Goal: Information Seeking & Learning: Learn about a topic

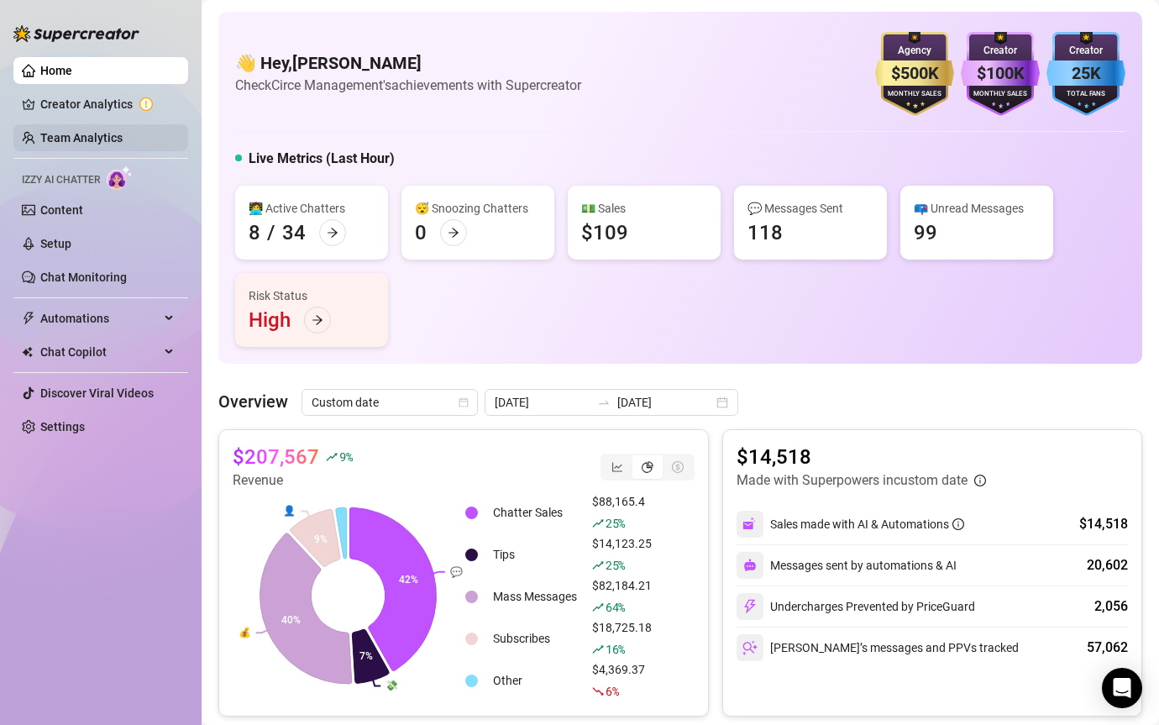
scroll to position [214, 0]
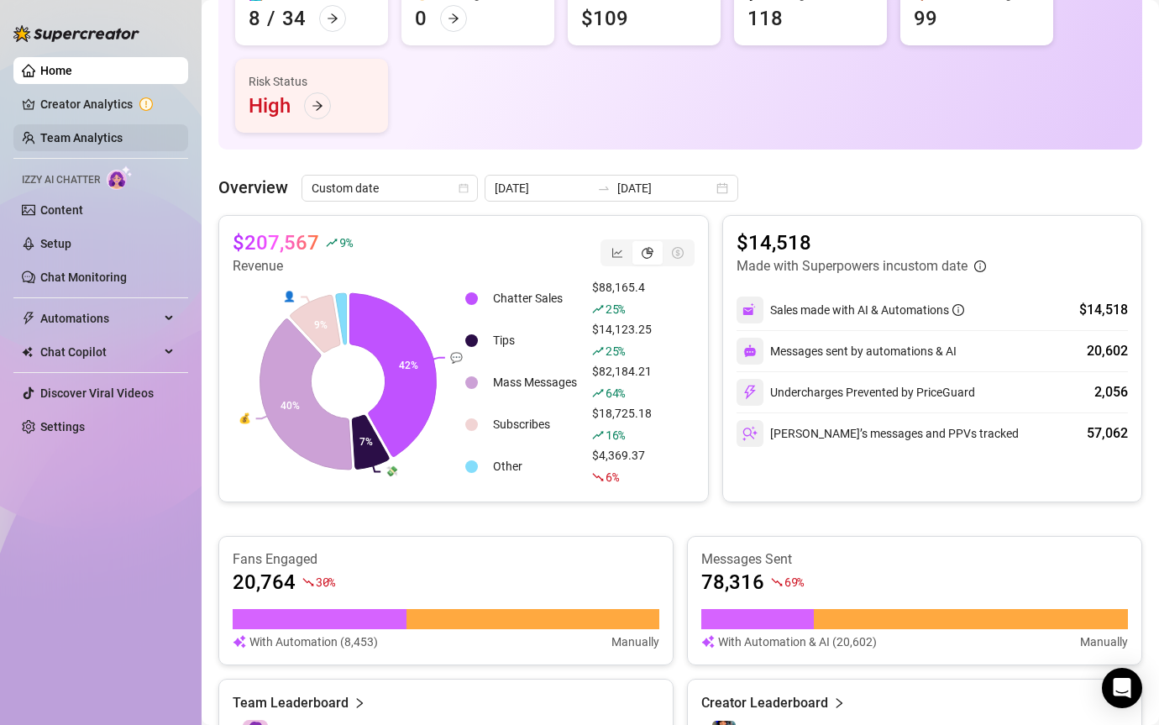
click at [89, 135] on link "Team Analytics" at bounding box center [81, 137] width 82 height 13
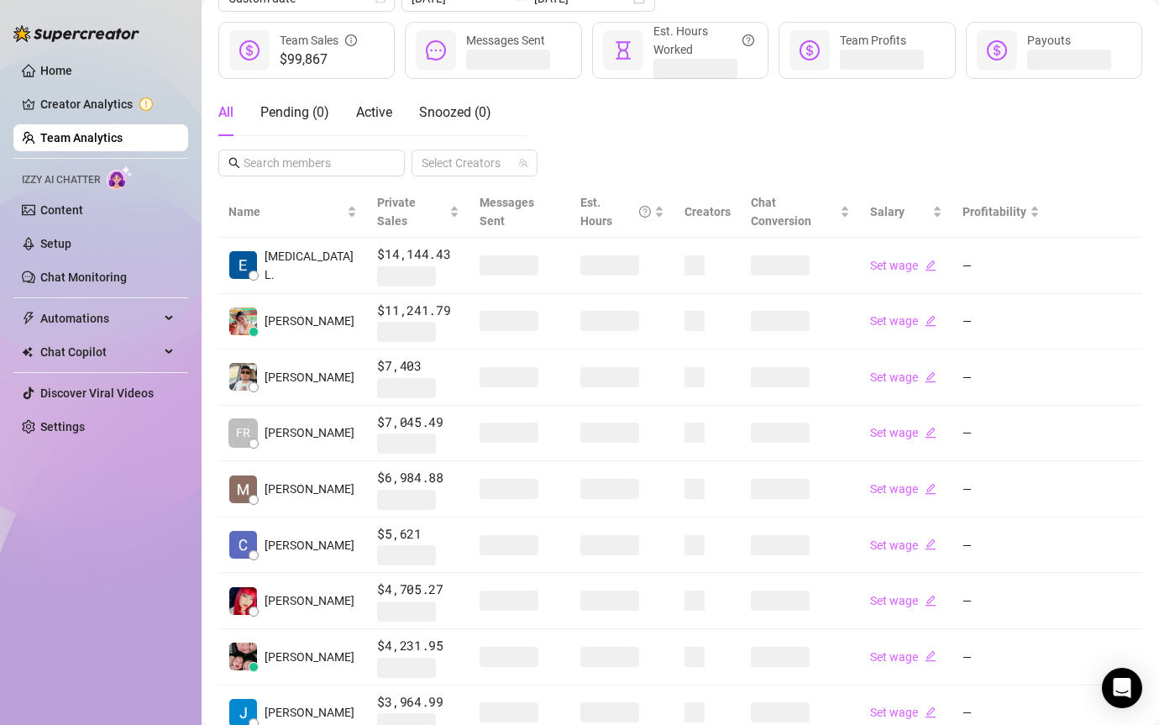
click at [89, 135] on link "Team Analytics" at bounding box center [81, 137] width 82 height 13
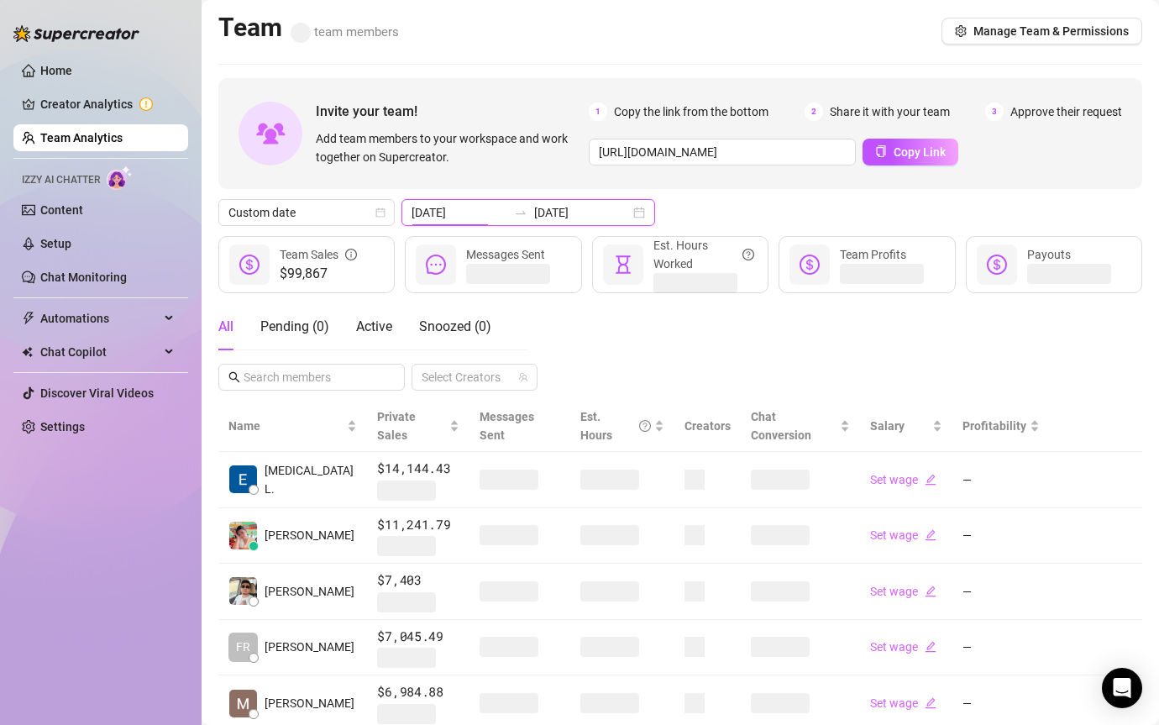
click at [465, 203] on input "[DATE]" at bounding box center [460, 212] width 96 height 18
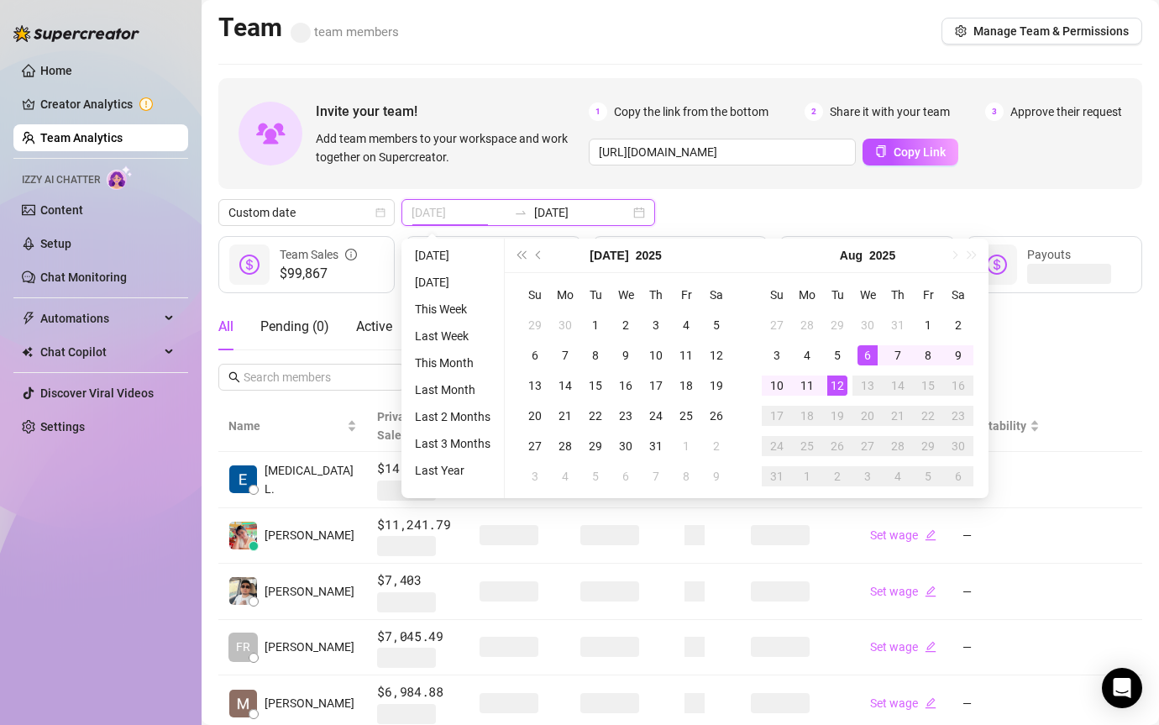
type input "[DATE]"
click at [835, 380] on div "12" at bounding box center [837, 385] width 20 height 20
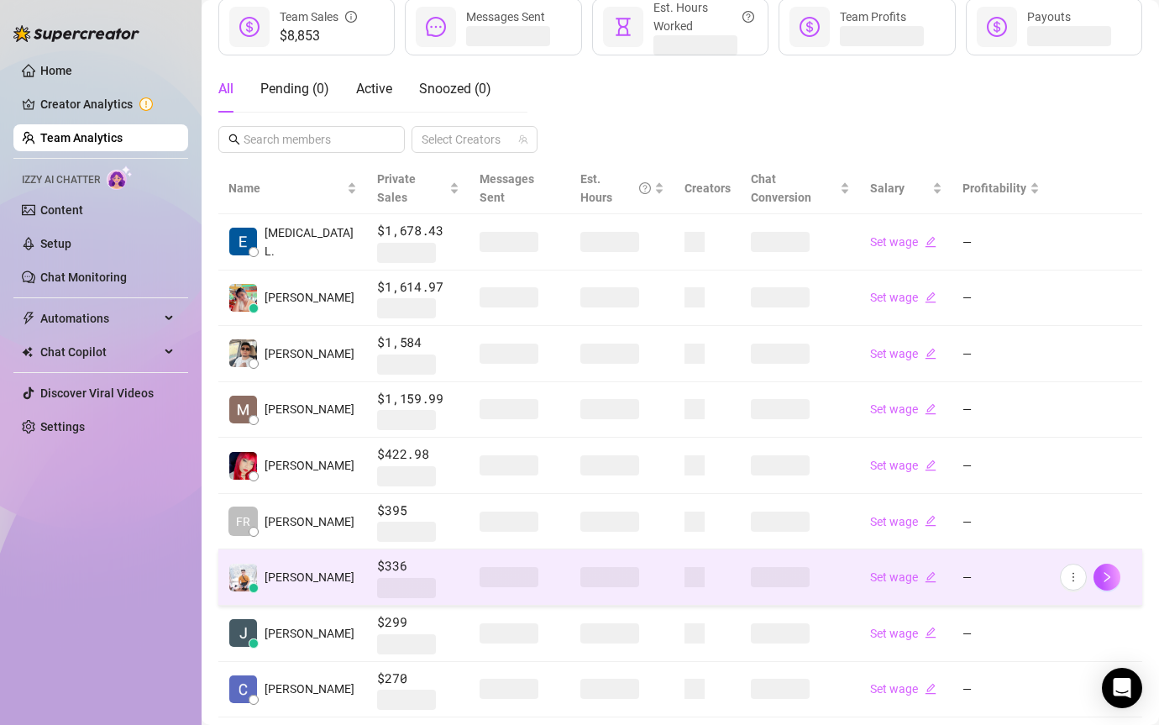
scroll to position [315, 0]
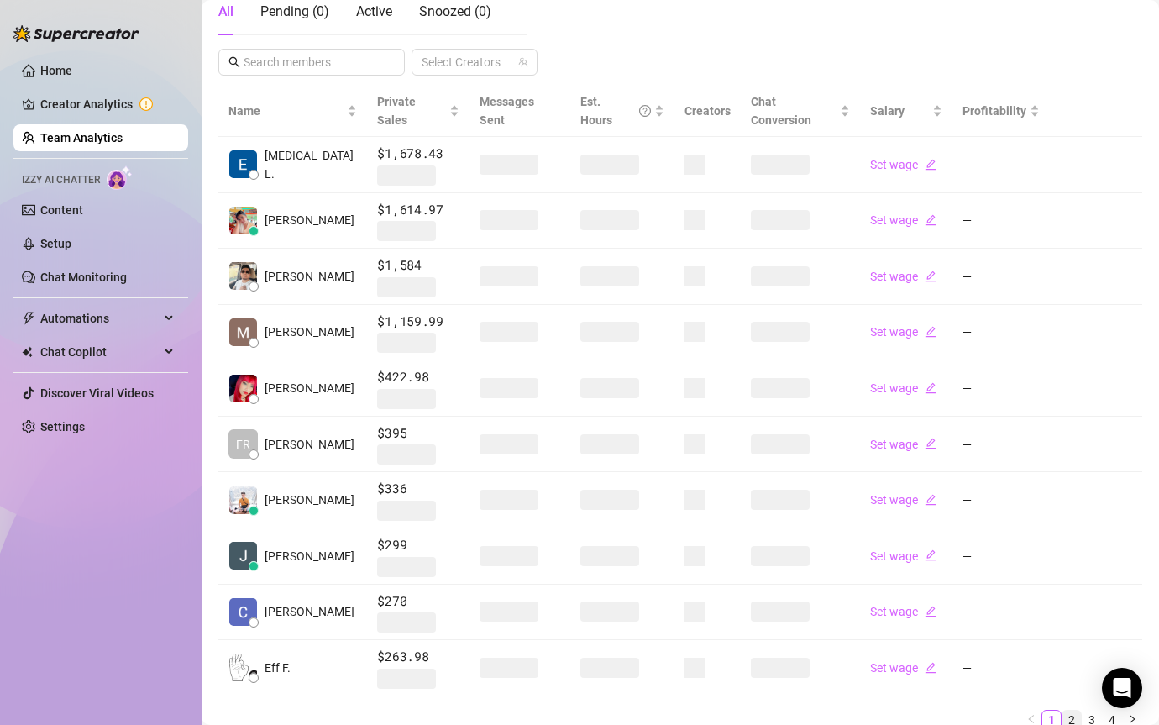
click at [1068, 710] on link "2" at bounding box center [1071, 719] width 18 height 18
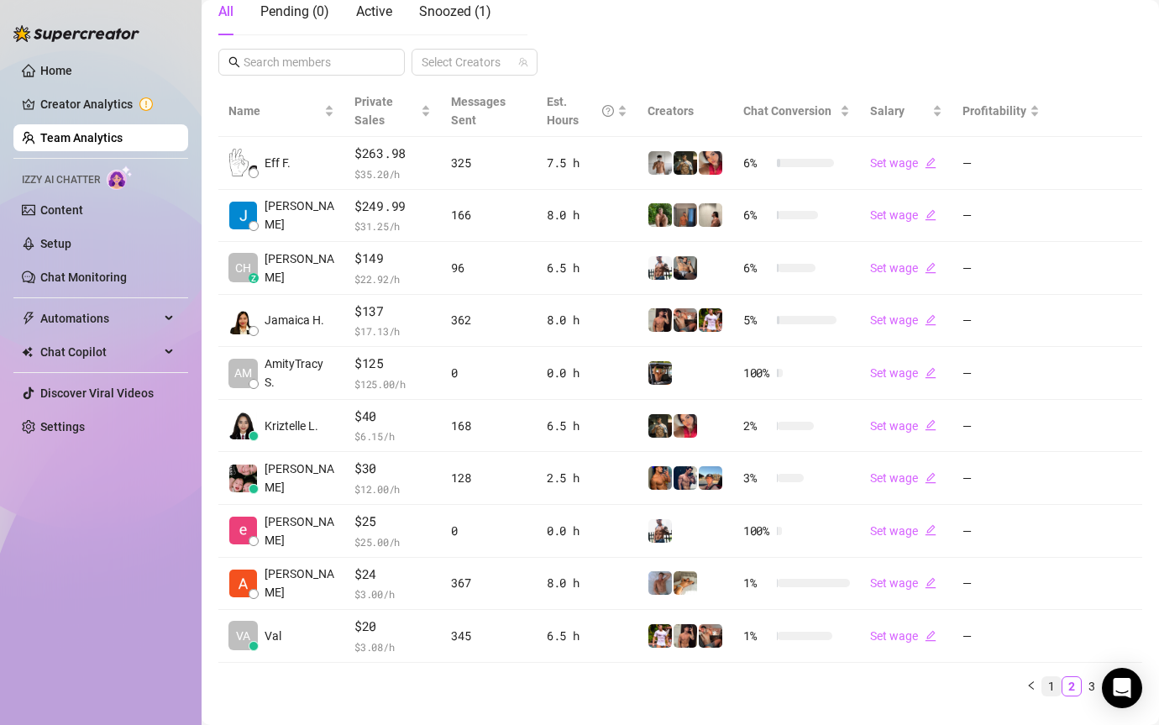
click at [1053, 697] on div "Name Private Sales Messages Sent Est. Hours Creators Chat Conversion Salary Pro…" at bounding box center [680, 398] width 924 height 624
click at [1054, 689] on link "1" at bounding box center [1051, 686] width 18 height 18
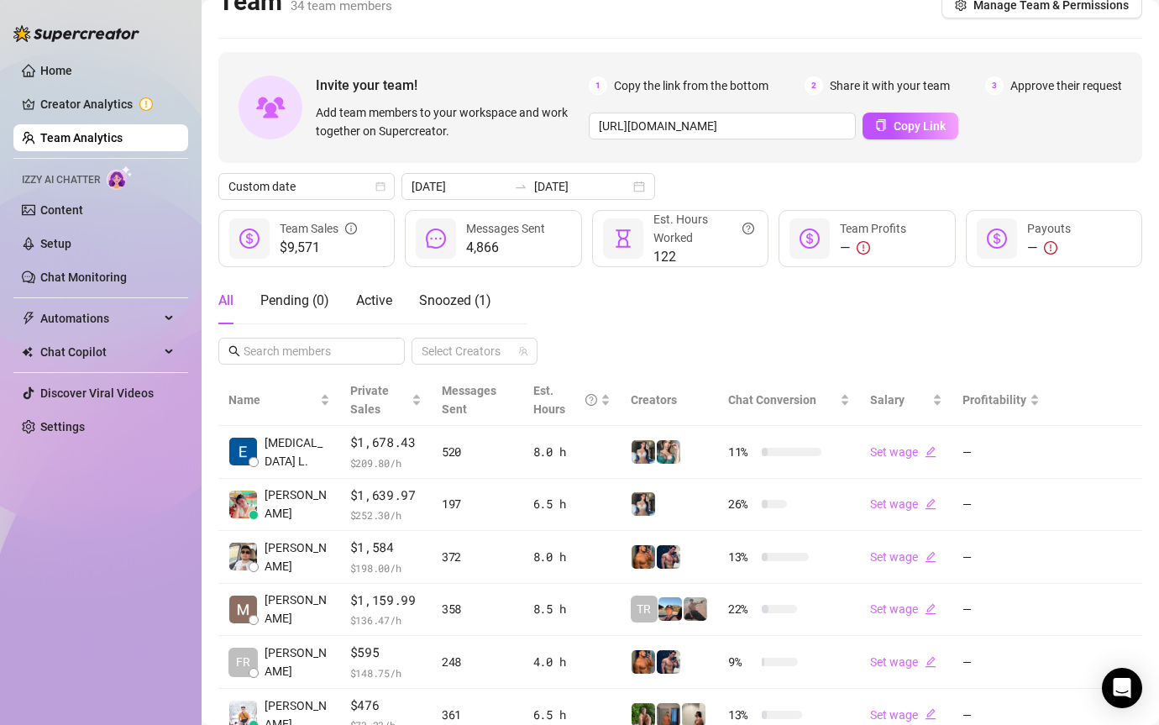
scroll to position [0, 0]
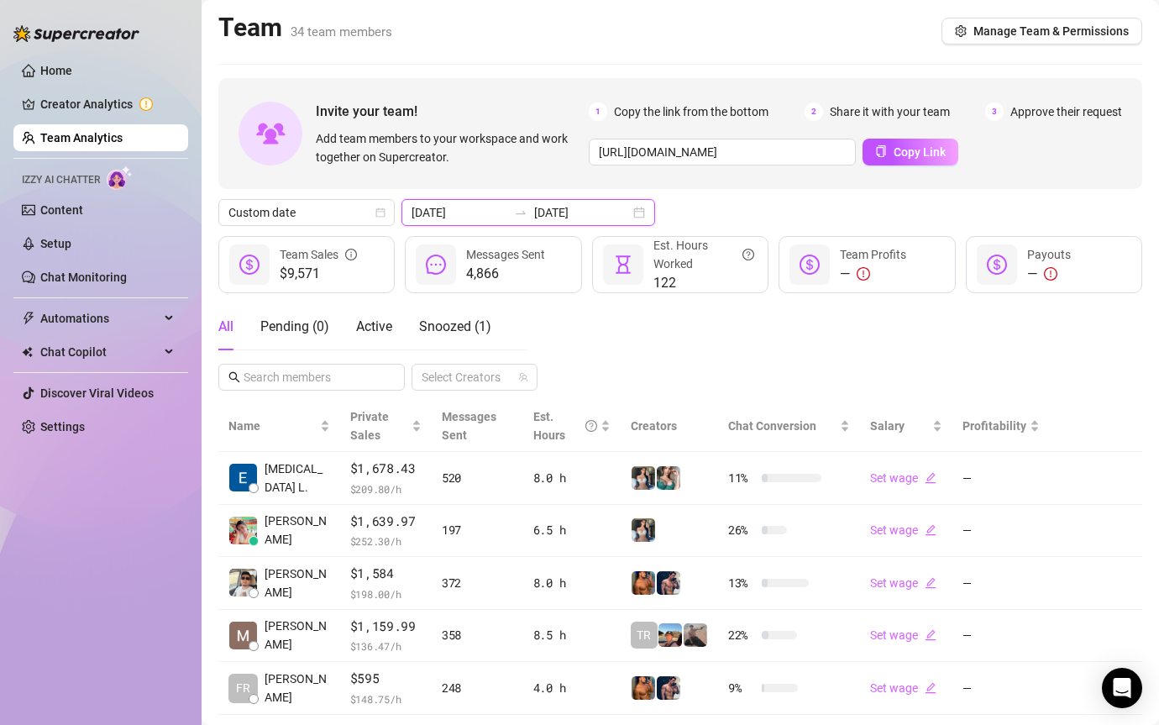
click at [534, 205] on input "[DATE]" at bounding box center [582, 212] width 96 height 18
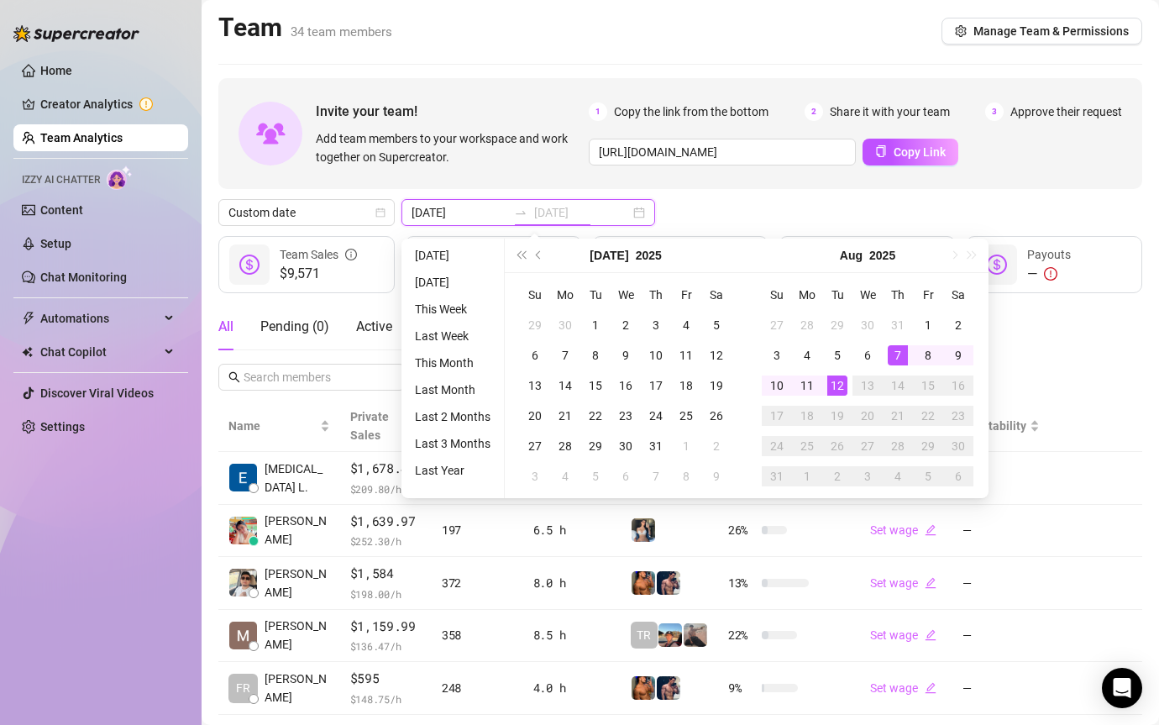
type input "[DATE]"
click at [44, 64] on link "Home" at bounding box center [56, 70] width 32 height 13
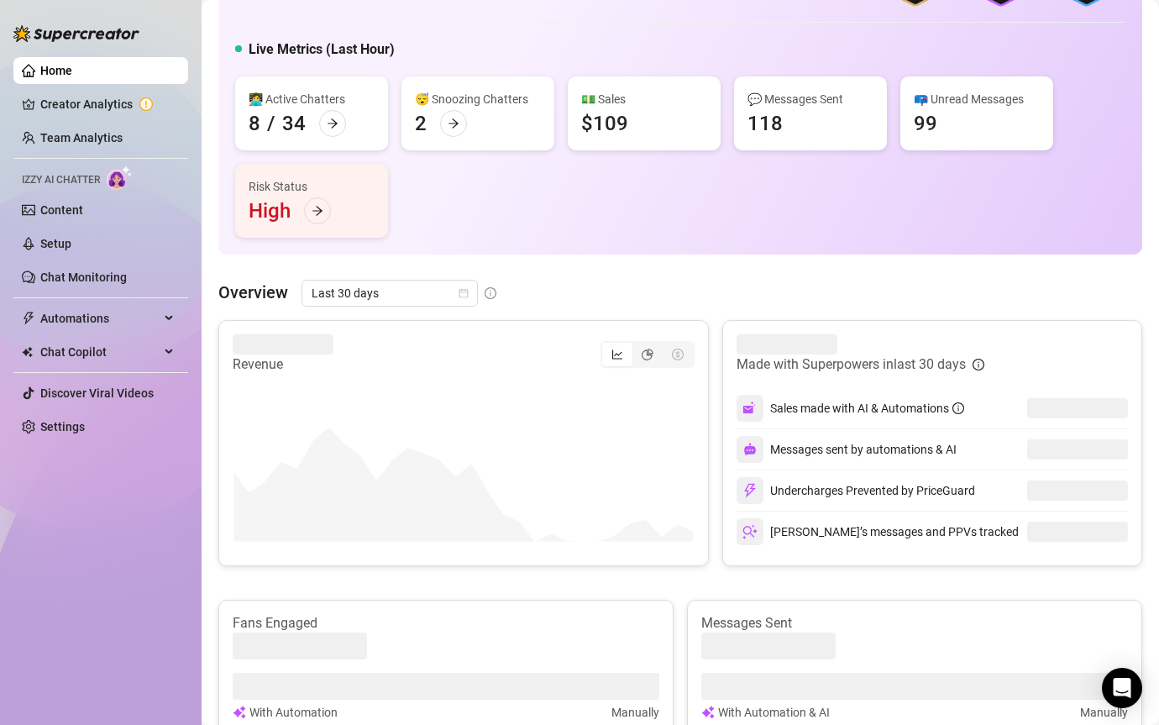
scroll to position [120, 0]
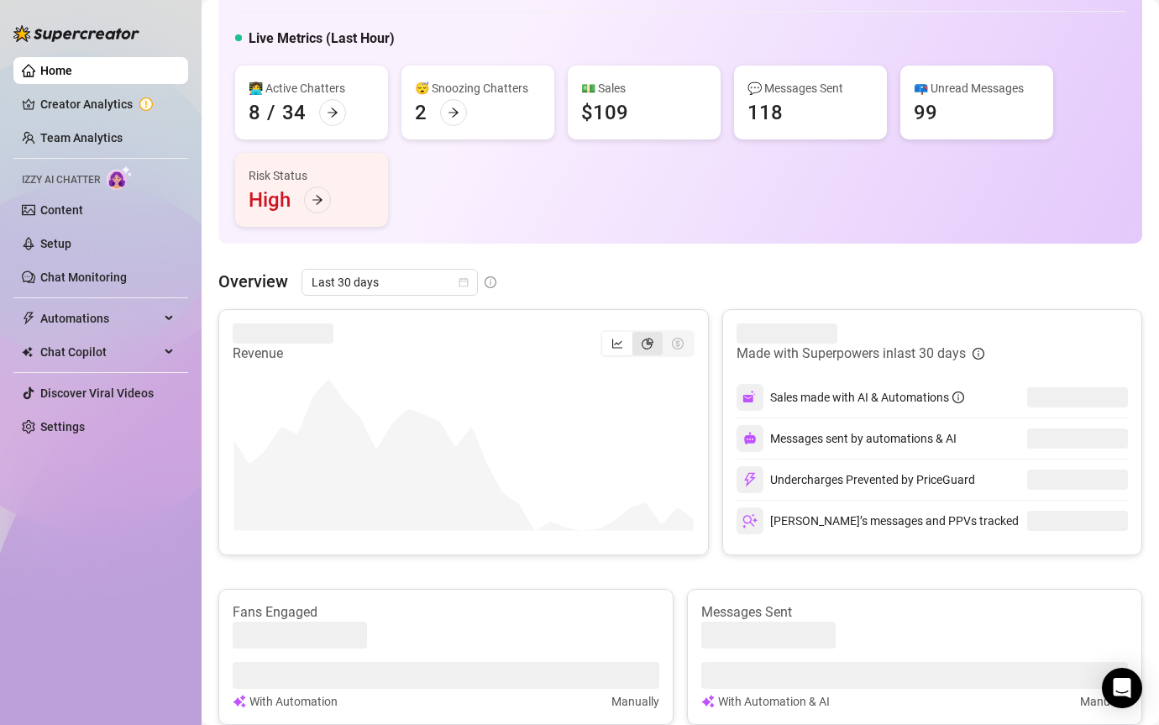
click at [642, 349] on div "segmented control" at bounding box center [647, 344] width 30 height 24
click at [637, 334] on input "segmented control" at bounding box center [637, 334] width 0 height 0
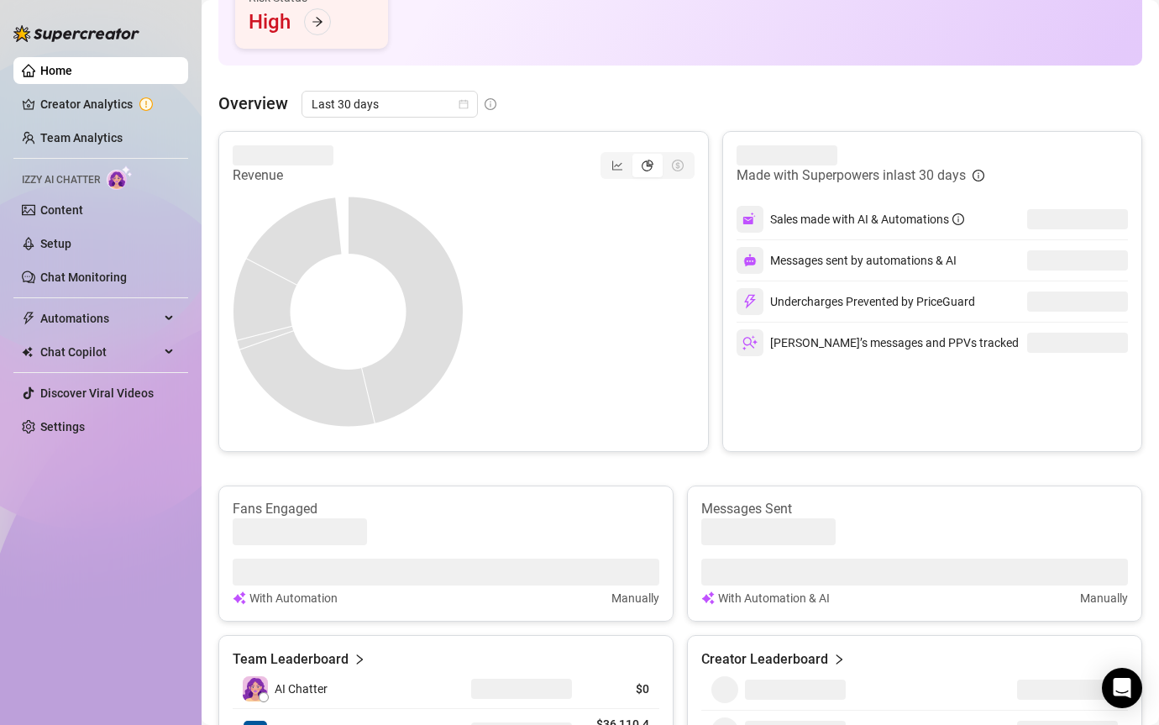
scroll to position [300, 0]
click at [614, 156] on div "segmented control" at bounding box center [617, 164] width 30 height 24
click at [606, 155] on input "segmented control" at bounding box center [606, 155] width 0 height 0
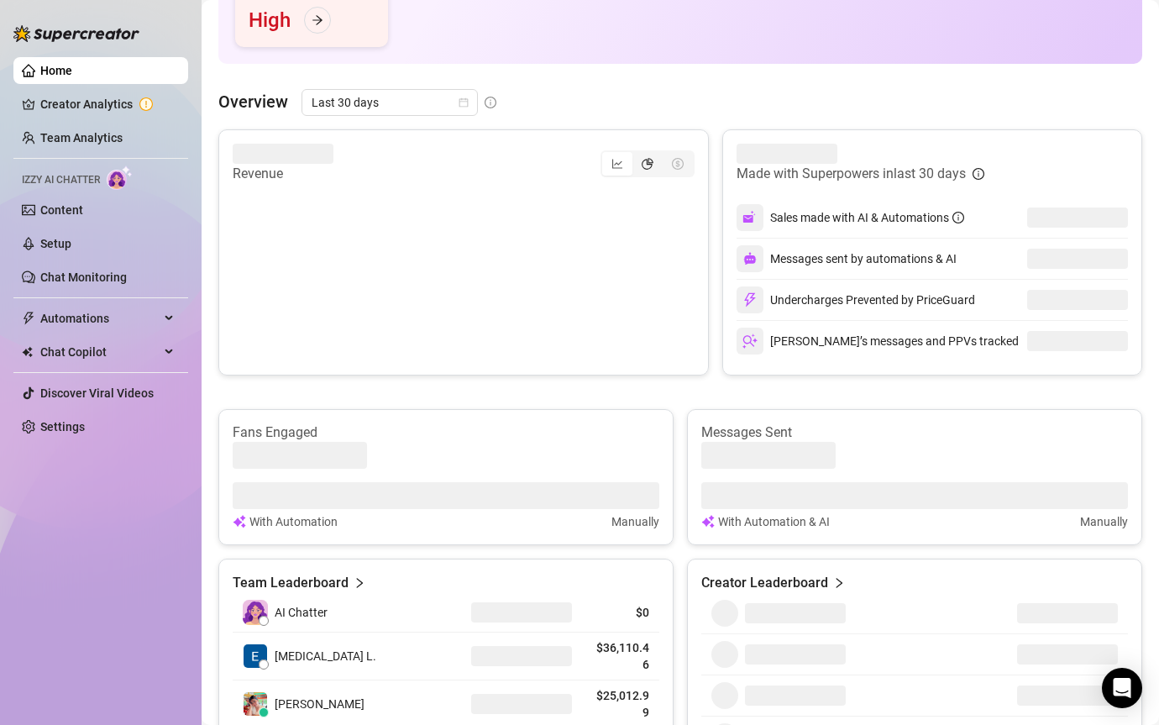
click at [641, 166] on div "segmented control" at bounding box center [647, 164] width 30 height 24
click at [637, 155] on input "segmented control" at bounding box center [637, 155] width 0 height 0
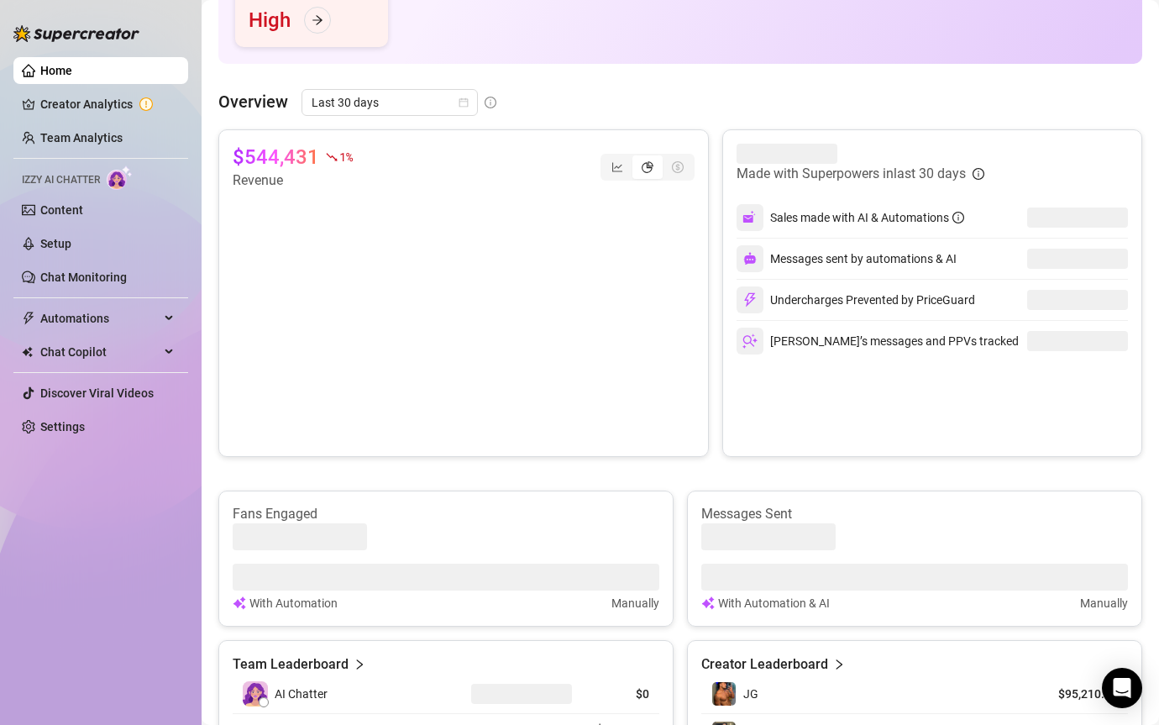
click at [633, 173] on div "segmented control" at bounding box center [647, 167] width 30 height 24
click at [637, 158] on input "segmented control" at bounding box center [637, 158] width 0 height 0
click at [444, 89] on div "Last 30 days" at bounding box center [389, 102] width 176 height 27
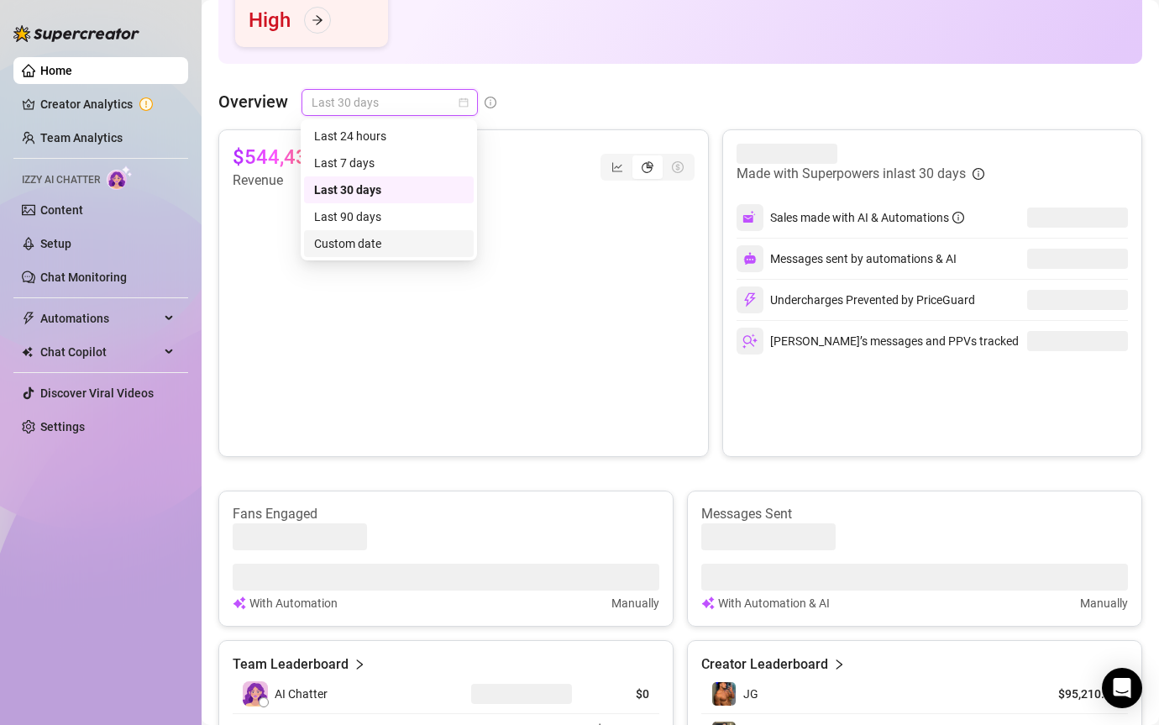
click at [409, 237] on div "Custom date" at bounding box center [388, 243] width 149 height 18
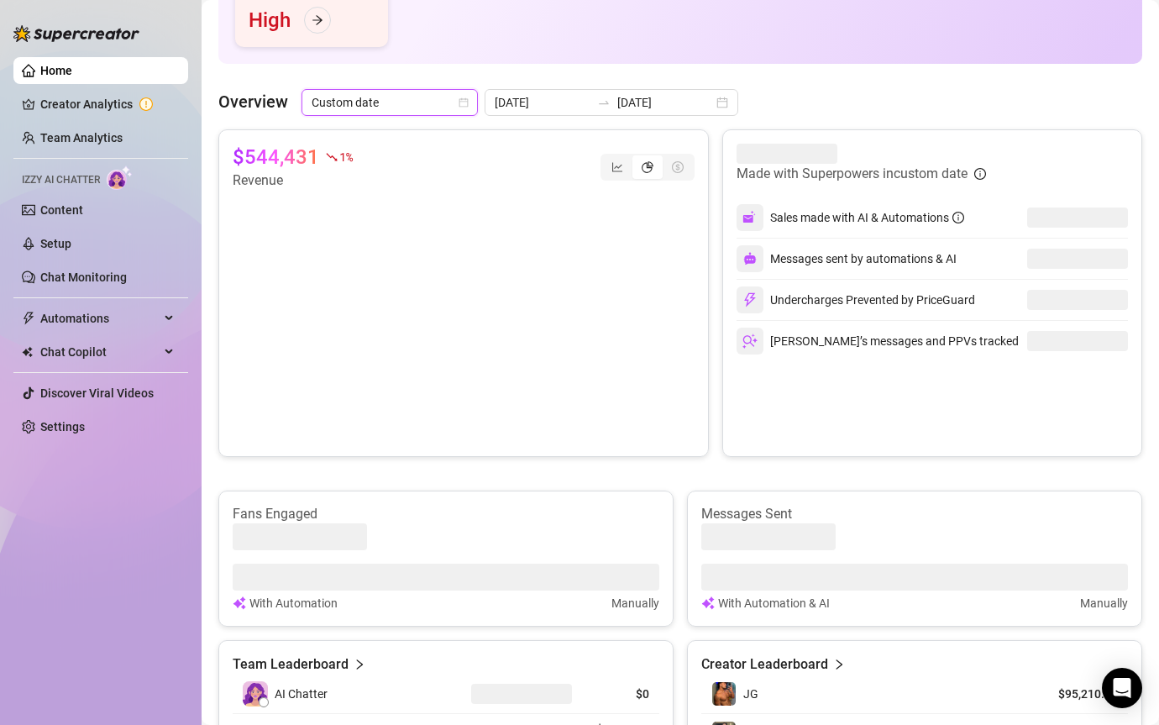
type input "[DATE]"
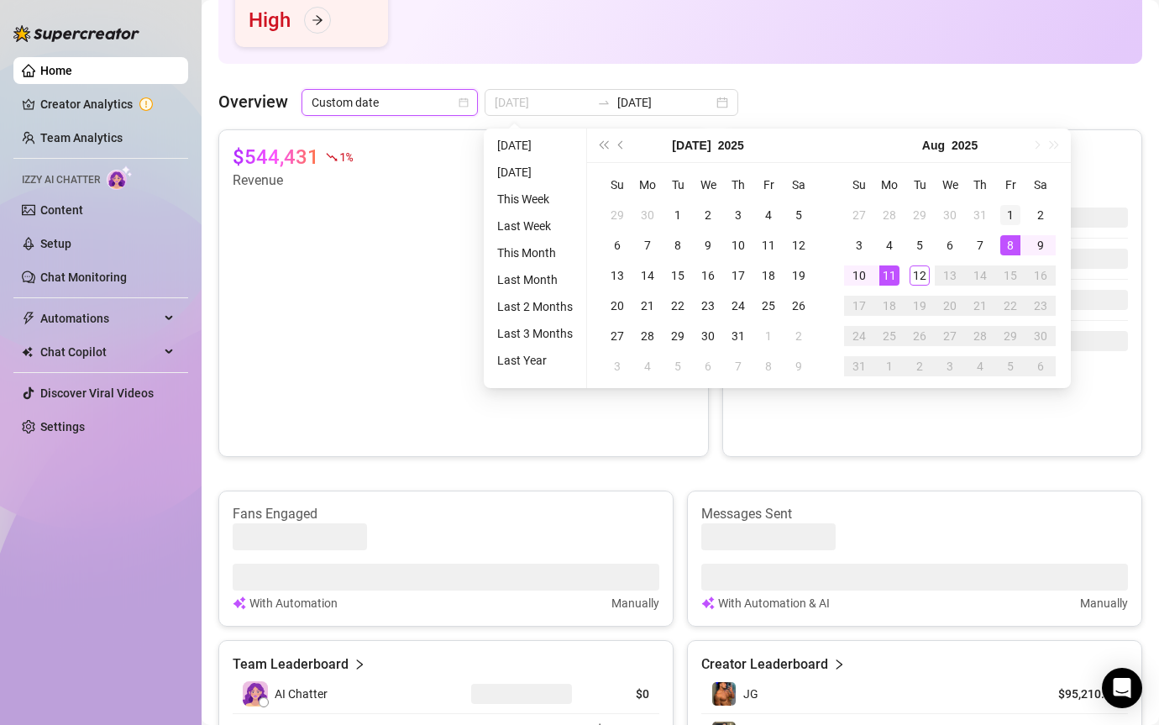
type input "[DATE]"
click at [1001, 215] on div "1" at bounding box center [1010, 215] width 20 height 20
click at [891, 278] on div "11" at bounding box center [889, 275] width 20 height 20
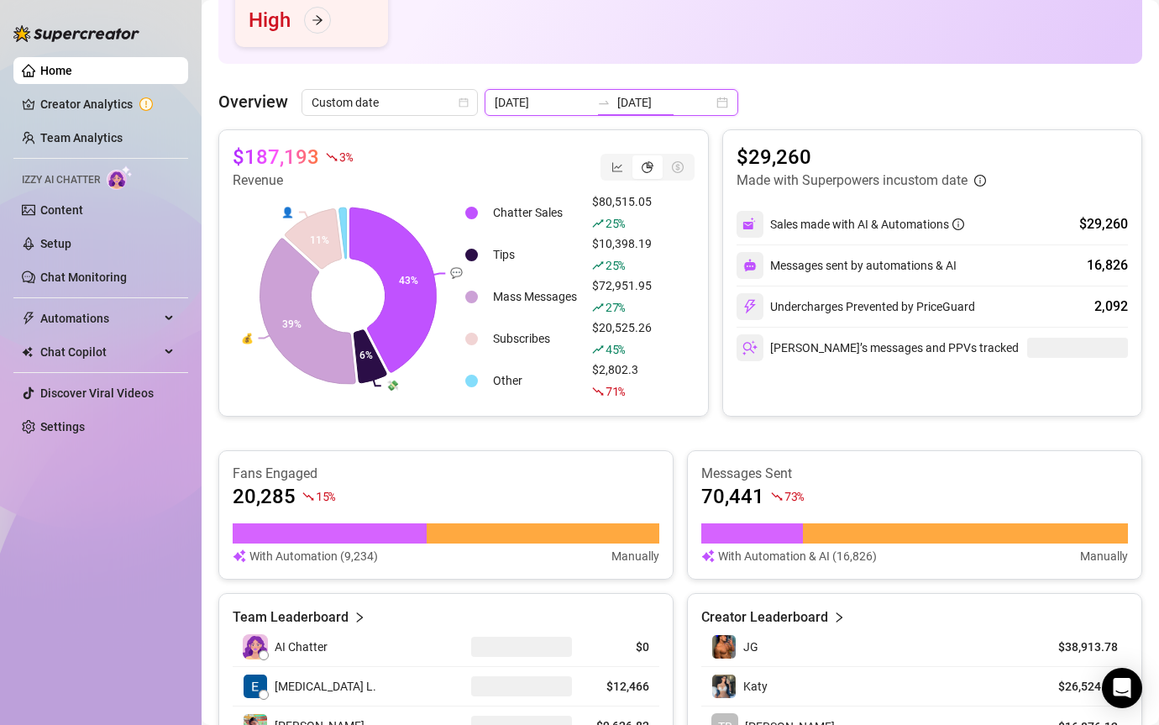
click at [624, 101] on input "[DATE]" at bounding box center [665, 102] width 96 height 18
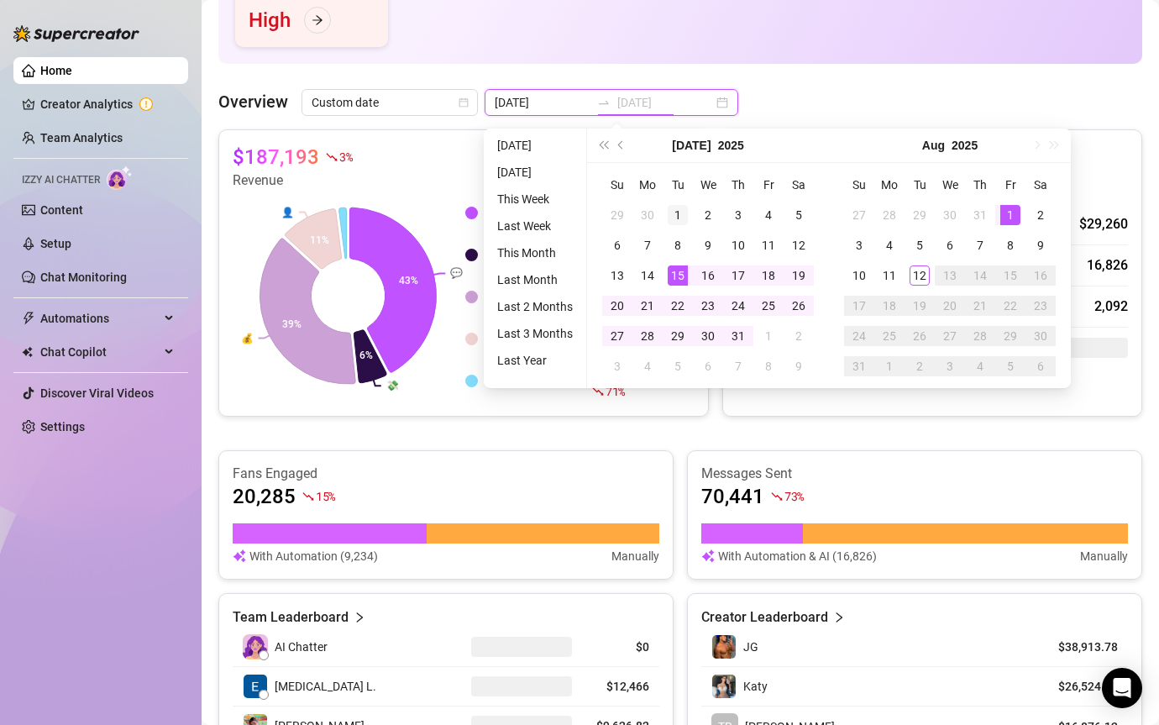
type input "[DATE]"
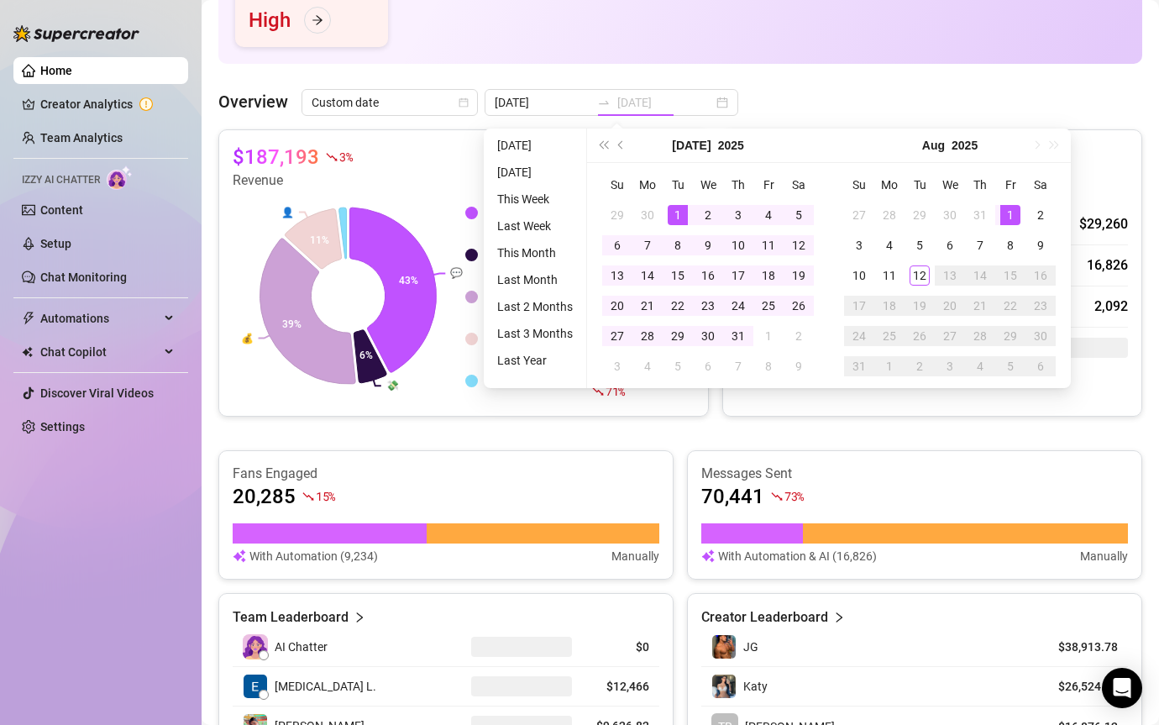
click at [675, 207] on div "1" at bounding box center [678, 215] width 20 height 20
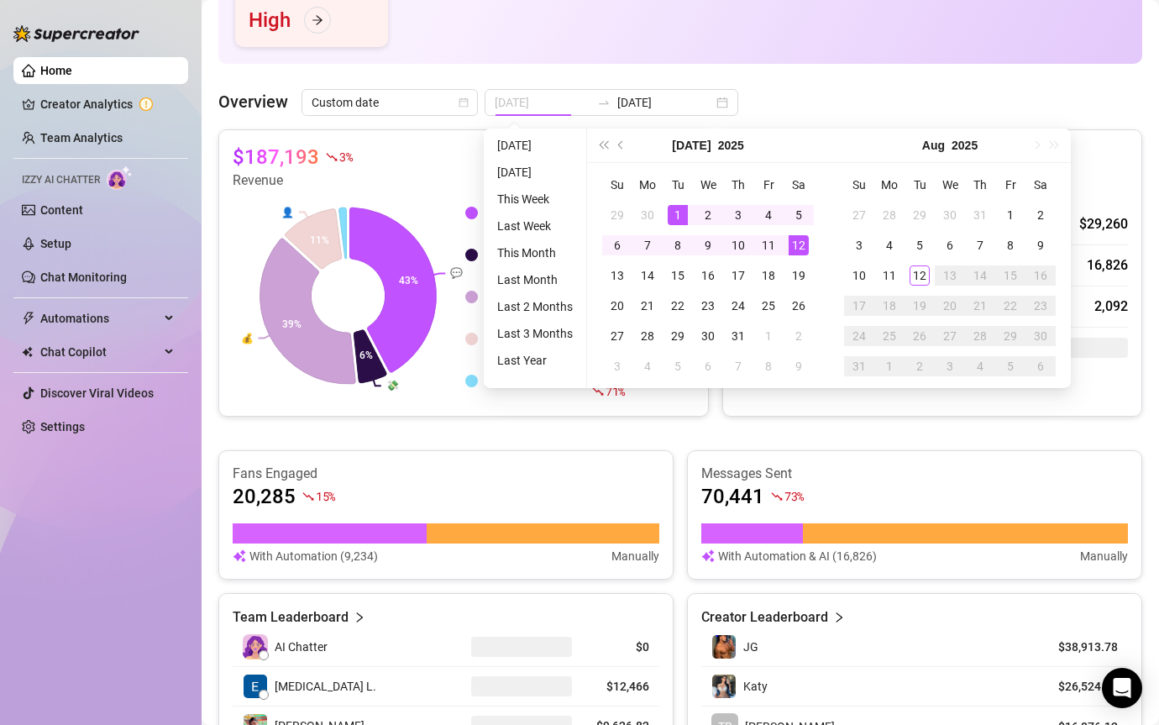
click at [792, 249] on div "12" at bounding box center [799, 245] width 20 height 20
type input "[DATE]"
